Goal: Information Seeking & Learning: Learn about a topic

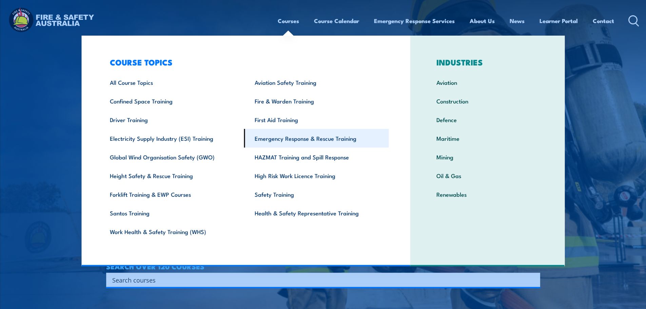
click at [303, 136] on link "Emergency Response & Rescue Training" at bounding box center [316, 138] width 145 height 19
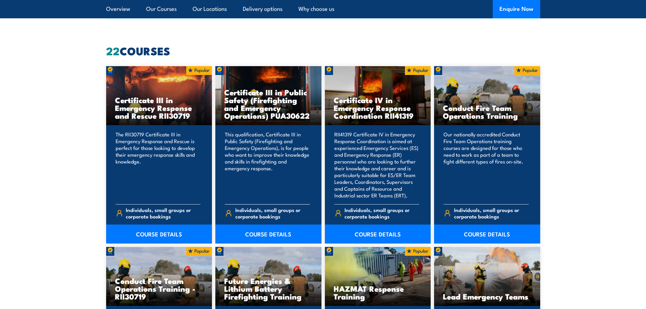
scroll to position [542, 0]
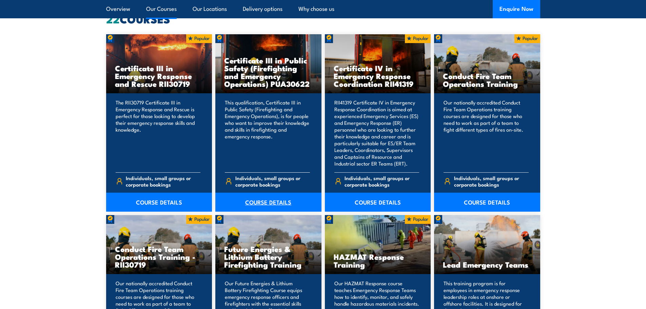
click at [265, 202] on link "COURSE DETAILS" at bounding box center [268, 201] width 106 height 19
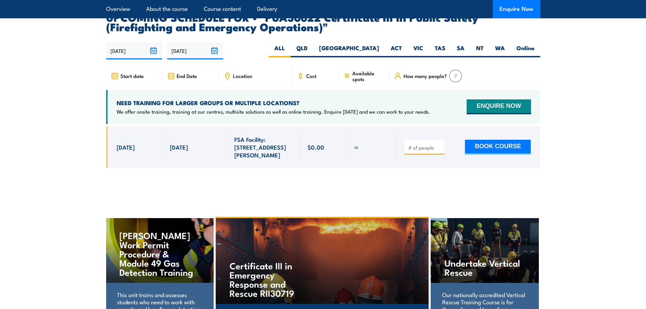
scroll to position [1288, 0]
